Goal: Task Accomplishment & Management: Complete application form

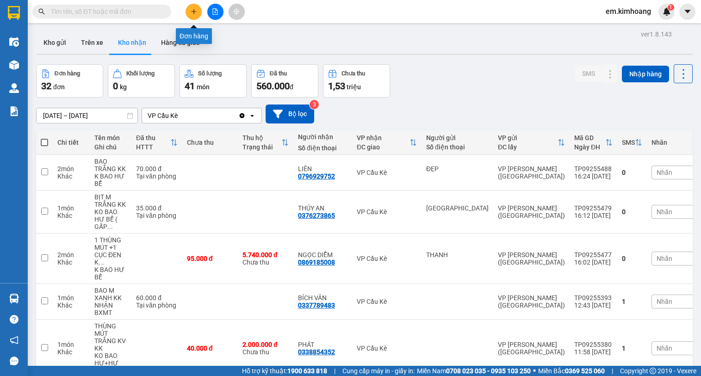
click at [195, 12] on icon "plus" at bounding box center [193, 11] width 5 height 0
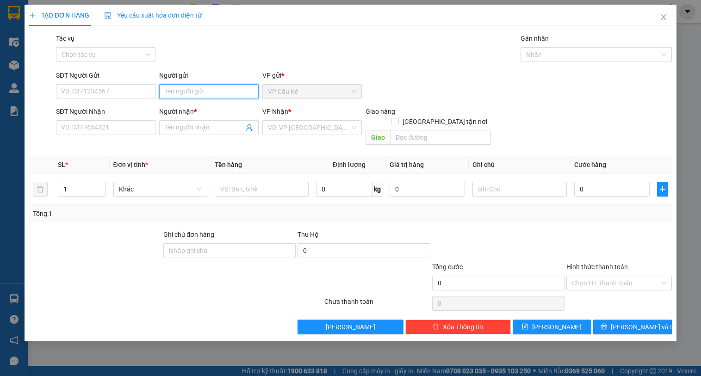
click at [227, 99] on input "Người gửi" at bounding box center [209, 91] width 100 height 15
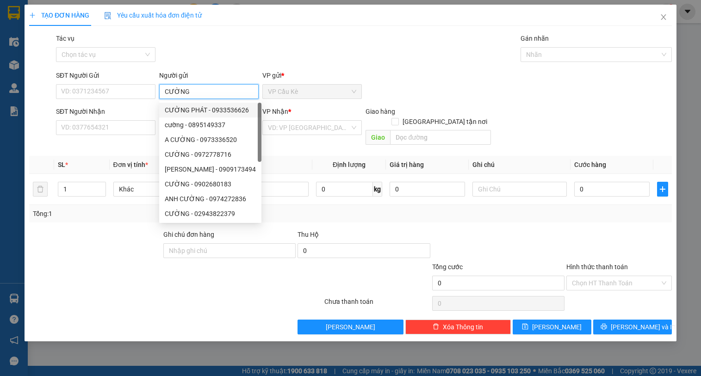
type input "CƯỜNG"
click at [124, 113] on div "SĐT Người Nhận" at bounding box center [106, 111] width 100 height 10
click at [124, 120] on input "SĐT Người Nhận" at bounding box center [106, 127] width 100 height 15
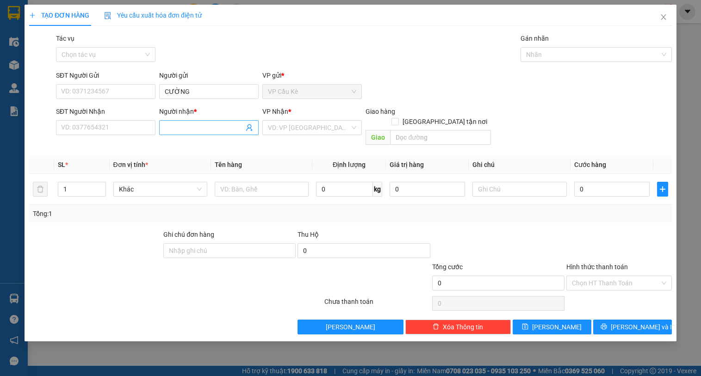
click at [179, 125] on input "Người nhận *" at bounding box center [204, 128] width 79 height 10
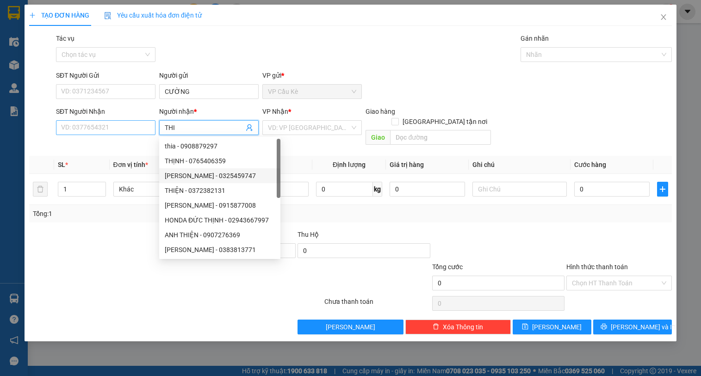
type input "THI"
click at [131, 131] on input "SĐT Người Nhận" at bounding box center [106, 127] width 100 height 15
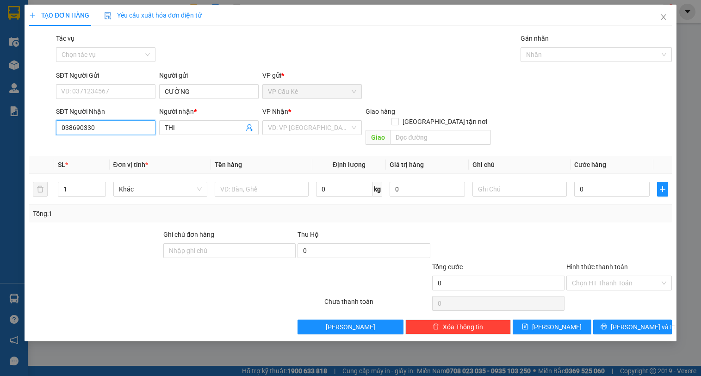
type input "0386903307"
click at [126, 146] on div "0386903307 - THY" at bounding box center [106, 146] width 88 height 10
type input "THY"
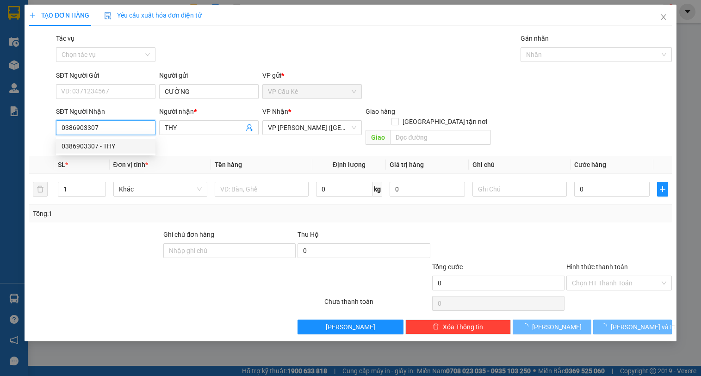
type input "40.000"
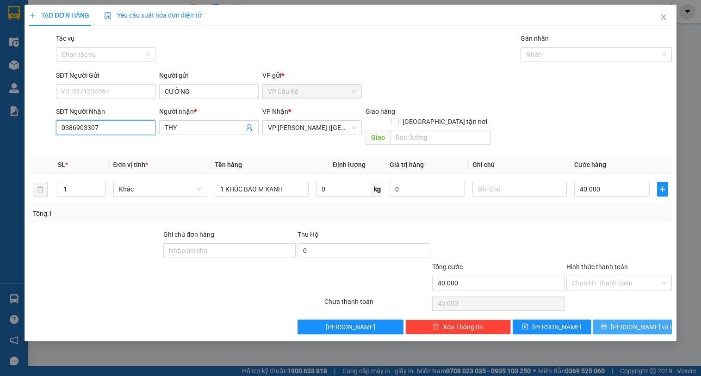
type input "0386903307"
click at [617, 320] on button "[PERSON_NAME] và In" at bounding box center [632, 327] width 79 height 15
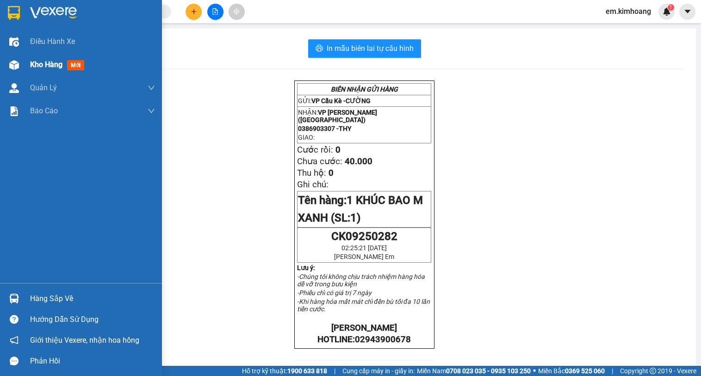
click at [51, 65] on span "Kho hàng" at bounding box center [46, 64] width 32 height 9
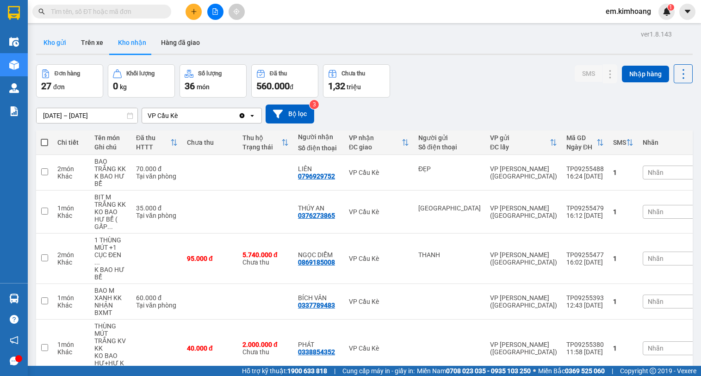
drag, startPoint x: 47, startPoint y: 38, endPoint x: 62, endPoint y: 49, distance: 19.3
click at [48, 38] on button "Kho gửi" at bounding box center [54, 42] width 37 height 22
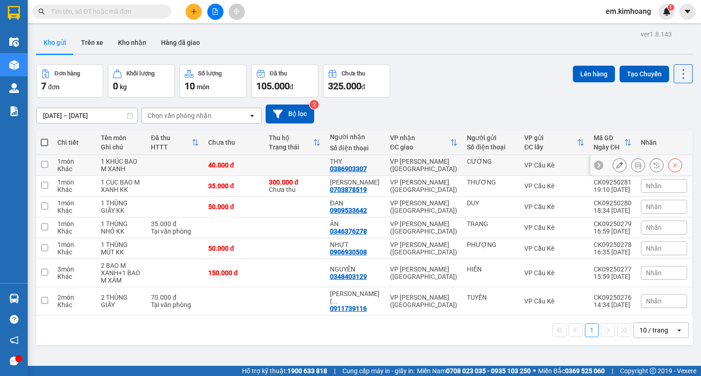
click at [317, 166] on td at bounding box center [294, 165] width 61 height 21
checkbox input "true"
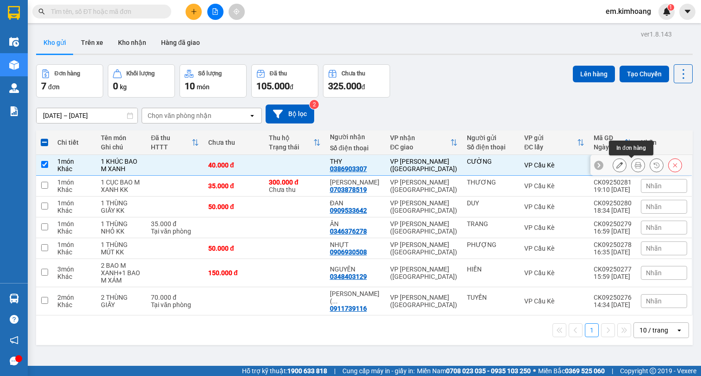
click at [635, 165] on icon at bounding box center [638, 165] width 6 height 6
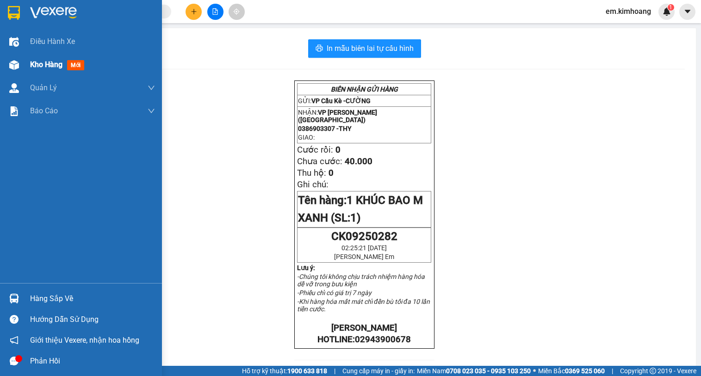
drag, startPoint x: 53, startPoint y: 64, endPoint x: 701, endPoint y: 212, distance: 664.1
click at [56, 64] on span "Kho hàng" at bounding box center [46, 64] width 32 height 9
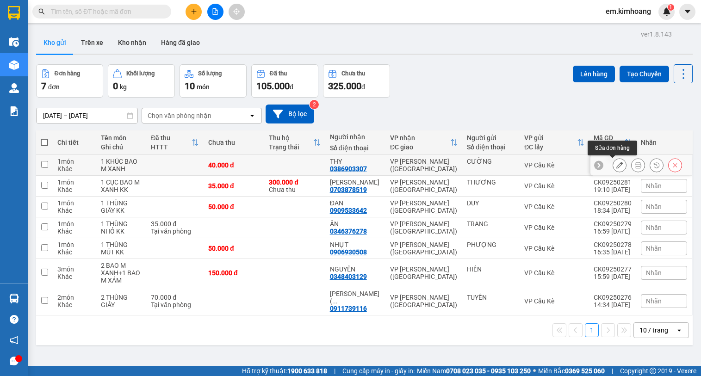
click at [616, 165] on icon at bounding box center [619, 165] width 6 height 6
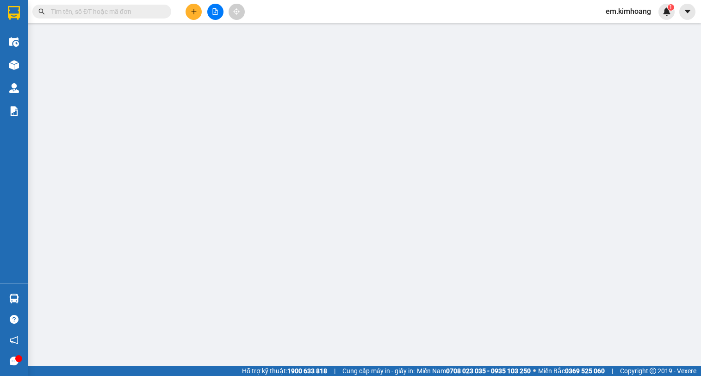
type input "CƯỜNG"
type input "0386903307"
type input "THY"
type input "40.000"
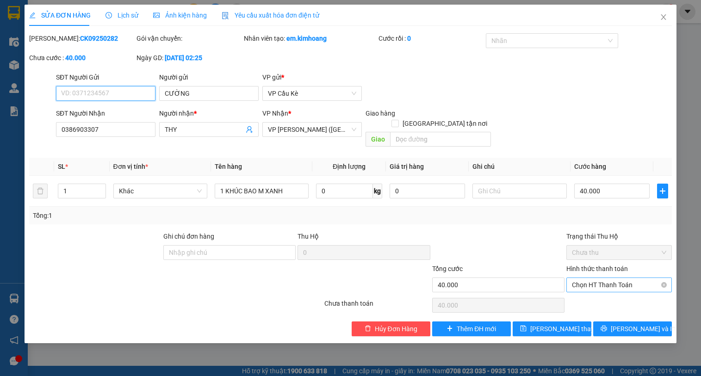
click at [611, 278] on span "Chọn HT Thanh Toán" at bounding box center [619, 285] width 94 height 14
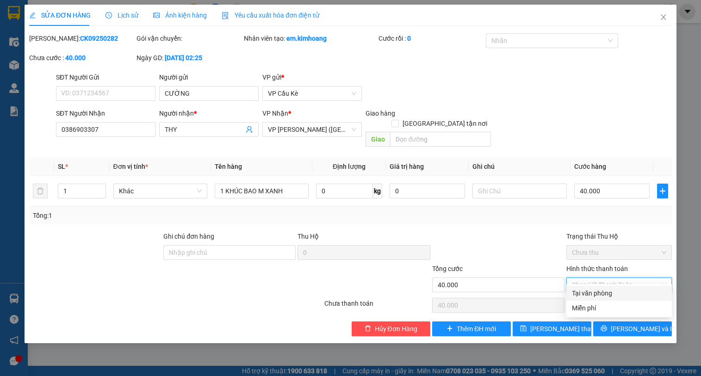
drag, startPoint x: 618, startPoint y: 292, endPoint x: 621, endPoint y: 299, distance: 7.9
click at [618, 293] on div "Tại văn phòng" at bounding box center [619, 293] width 94 height 10
type input "0"
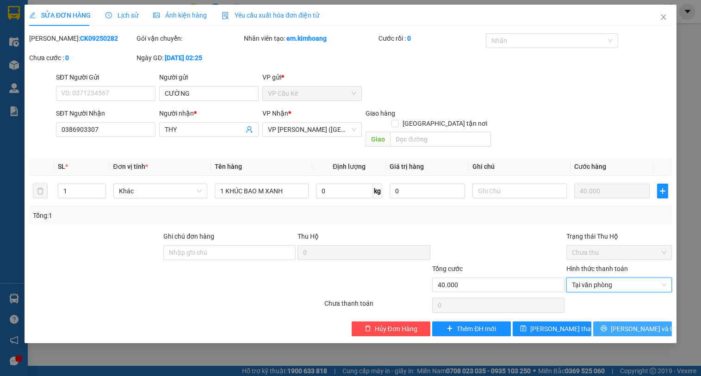
click at [630, 324] on span "[PERSON_NAME] và In" at bounding box center [643, 329] width 65 height 10
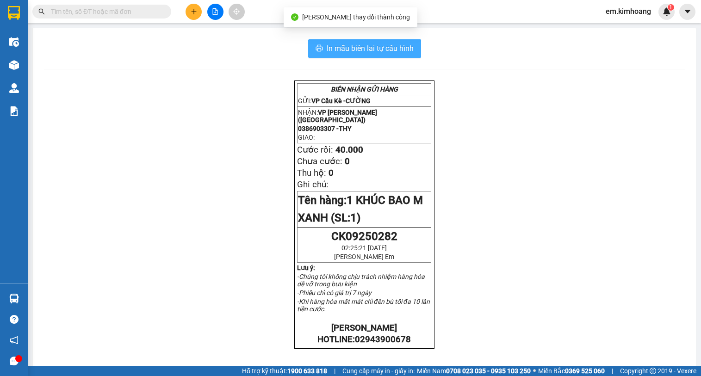
drag, startPoint x: 382, startPoint y: 42, endPoint x: 385, endPoint y: 48, distance: 6.6
click at [385, 48] on div "In mẫu biên lai tự cấu hình BIÊN NHẬN GỬI HÀNG GỬI: VP Cầu Kè - CƯỜNG NHẬN: VP …" at bounding box center [364, 323] width 663 height 590
click at [392, 48] on span "In mẫu biên lai tự cấu hình" at bounding box center [370, 49] width 87 height 12
